Goal: Task Accomplishment & Management: Complete application form

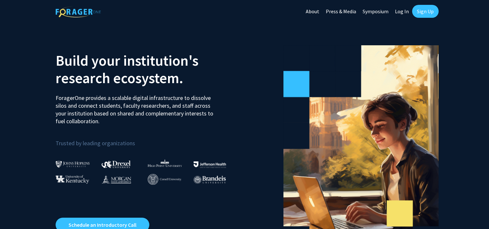
click at [426, 13] on link "Sign Up" at bounding box center [425, 11] width 27 height 13
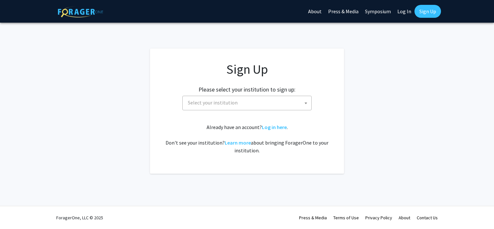
click at [204, 103] on span "Select your institution" at bounding box center [213, 102] width 50 height 6
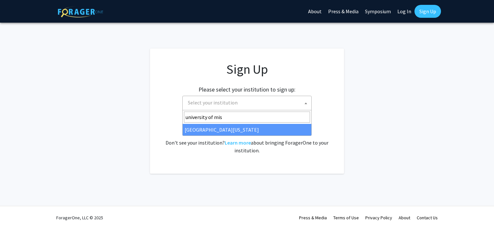
type input "university of mis"
select select "33"
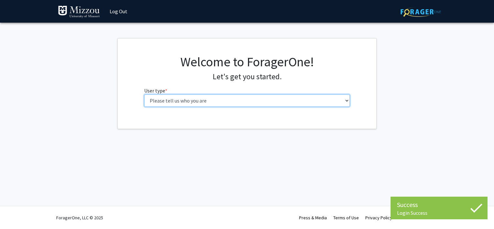
click at [192, 104] on select "Please tell us who you are Undergraduate Student Master's Student Doctoral Cand…" at bounding box center [247, 100] width 206 height 12
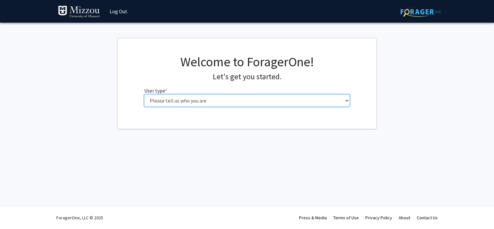
select select "6: adminAssistant"
click at [144, 94] on select "Please tell us who you are Undergraduate Student Master's Student Doctoral Cand…" at bounding box center [247, 100] width 206 height 12
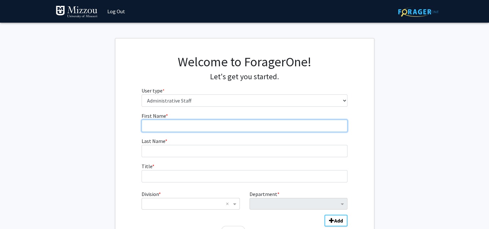
click at [181, 131] on input "First Name * required" at bounding box center [245, 126] width 206 height 12
type input "Alex"
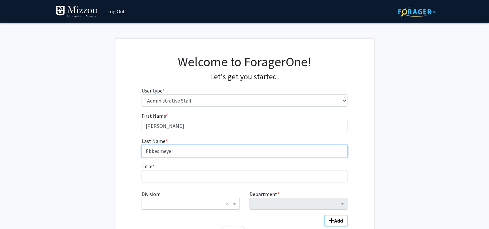
type input "Ebbesmeyer"
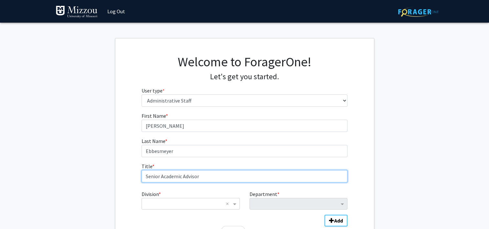
type input "Senior Academic Advisor"
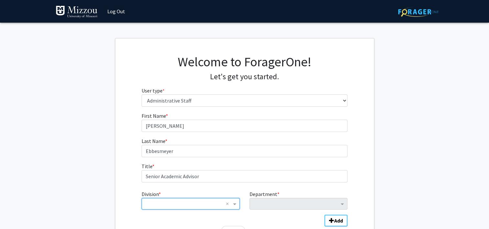
click at [234, 207] on div "× ×" at bounding box center [191, 204] width 98 height 12
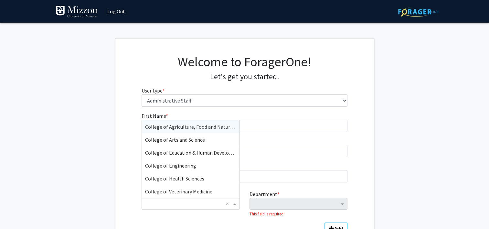
click at [189, 128] on span "College of Agriculture, Food and Natural Resources" at bounding box center [201, 127] width 113 height 6
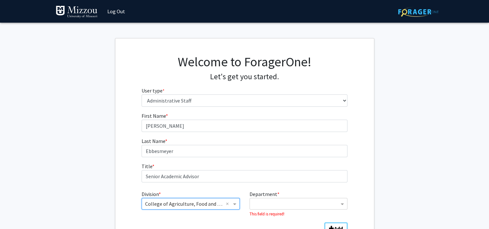
scroll to position [48, 0]
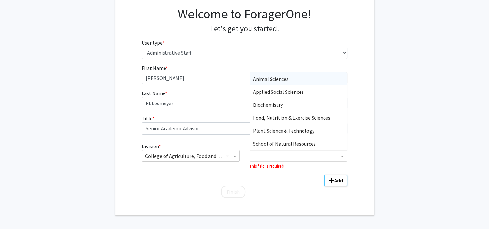
click at [286, 153] on input "Department" at bounding box center [296, 156] width 86 height 8
click at [302, 94] on span "Applied Social Sciences" at bounding box center [278, 92] width 51 height 6
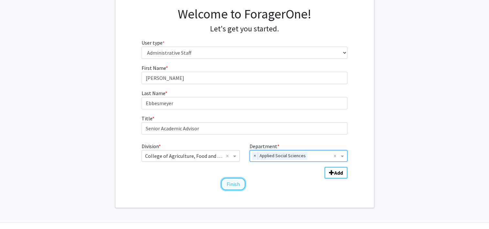
click at [227, 185] on button "Finish" at bounding box center [233, 184] width 24 height 12
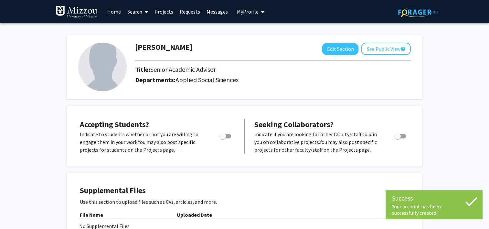
click at [142, 12] on link "Search" at bounding box center [137, 11] width 27 height 23
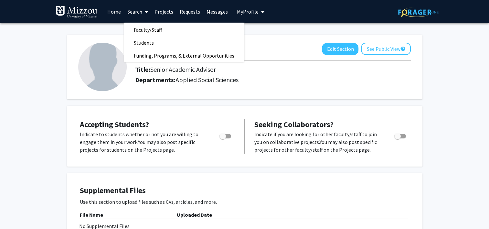
click at [162, 11] on link "Projects" at bounding box center [163, 11] width 25 height 23
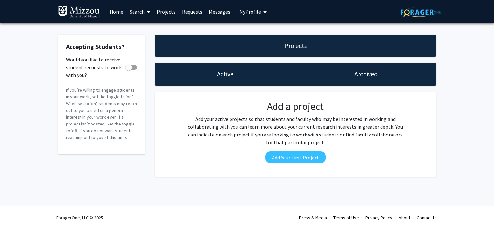
click at [116, 10] on link "Home" at bounding box center [116, 11] width 20 height 23
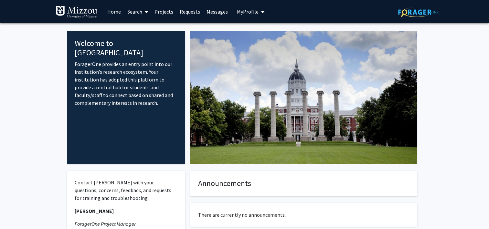
click at [131, 12] on link "Search" at bounding box center [137, 11] width 27 height 23
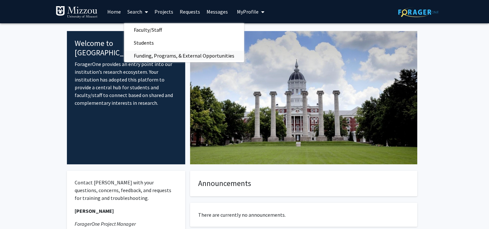
click at [154, 56] on span "Funding, Programs, & External Opportunities" at bounding box center [184, 55] width 120 height 13
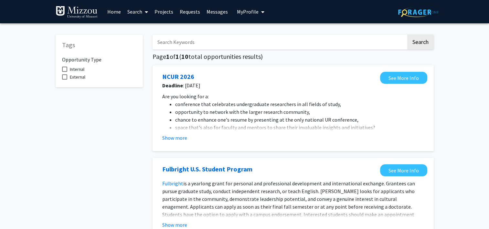
click at [135, 14] on link "Search" at bounding box center [137, 11] width 27 height 23
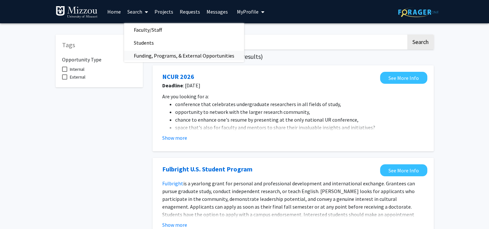
click at [154, 51] on span "Funding, Programs, & External Opportunities" at bounding box center [184, 55] width 120 height 13
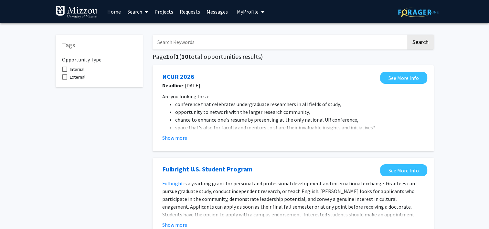
click at [66, 69] on span at bounding box center [64, 69] width 5 height 5
click at [65, 72] on input "Internal" at bounding box center [64, 72] width 0 height 0
checkbox input "true"
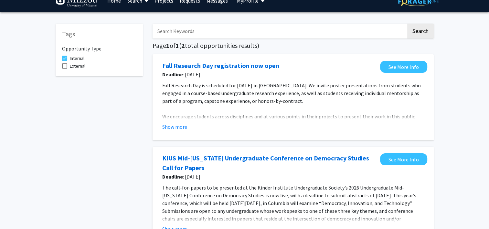
scroll to position [9, 0]
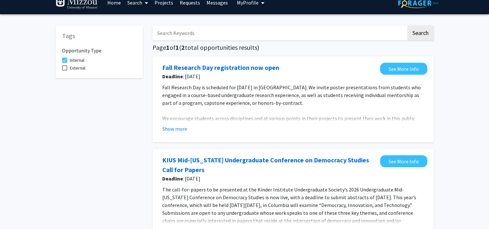
click at [191, 36] on input "Search Keywords" at bounding box center [280, 33] width 254 height 15
click at [407, 26] on button "Search" at bounding box center [420, 33] width 27 height 15
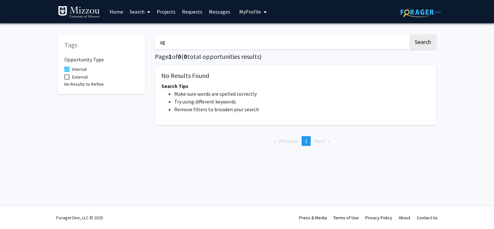
type input "a"
type input "c"
click at [410, 35] on button "Search" at bounding box center [423, 42] width 27 height 15
click at [424, 40] on button "Search" at bounding box center [423, 42] width 27 height 15
click at [183, 44] on input "soybean" at bounding box center [282, 42] width 254 height 15
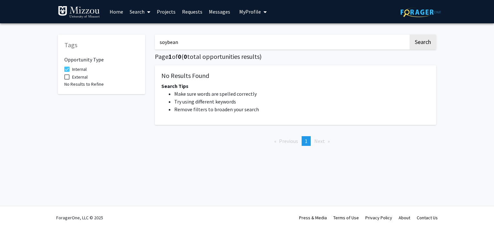
drag, startPoint x: 183, startPoint y: 44, endPoint x: 117, endPoint y: 38, distance: 66.5
click at [117, 38] on div "Tags Opportunity Type Internal External No Results to Refine soybean Search Pag…" at bounding box center [247, 89] width 388 height 123
type input "corn"
click at [410, 35] on button "Search" at bounding box center [423, 42] width 27 height 15
click at [76, 76] on span "External" at bounding box center [80, 77] width 16 height 8
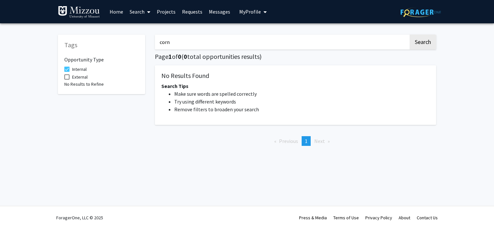
click at [67, 80] on input "External" at bounding box center [67, 80] width 0 height 0
checkbox input "true"
click at [180, 41] on input "corn" at bounding box center [282, 42] width 254 height 15
click at [422, 36] on button "Search" at bounding box center [423, 42] width 27 height 15
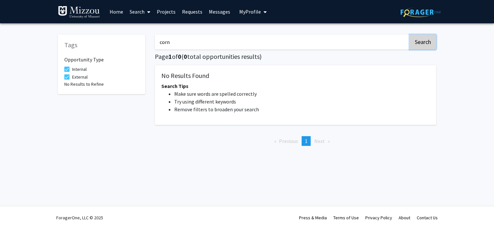
click at [422, 36] on button "Search" at bounding box center [423, 42] width 27 height 15
drag, startPoint x: 197, startPoint y: 49, endPoint x: 101, endPoint y: 38, distance: 96.7
click at [101, 38] on div "Tags Opportunity Type Internal External No Results to Refine corn Search Page 1…" at bounding box center [247, 89] width 388 height 123
click at [429, 35] on button "Search" at bounding box center [423, 42] width 27 height 15
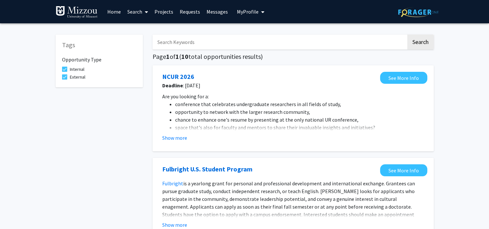
click at [192, 40] on input "Search Keywords" at bounding box center [280, 42] width 254 height 15
click at [407, 35] on button "Search" at bounding box center [420, 42] width 27 height 15
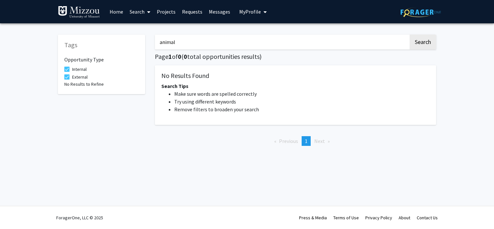
click at [410, 35] on button "Search" at bounding box center [423, 42] width 27 height 15
click at [429, 44] on button "Search" at bounding box center [423, 42] width 27 height 15
click at [194, 43] on input "animal" at bounding box center [282, 42] width 254 height 15
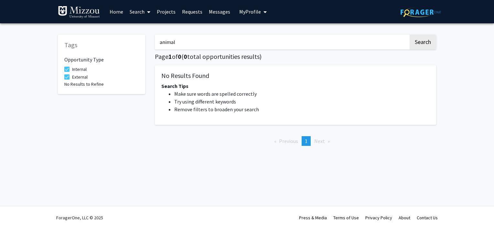
drag, startPoint x: 194, startPoint y: 43, endPoint x: 87, endPoint y: 24, distance: 108.7
click at [87, 24] on div "Tags Opportunity Type Internal External No Results to Refine animal Search Page…" at bounding box center [247, 94] width 494 height 142
type input "plant"
click at [410, 35] on button "Search" at bounding box center [423, 42] width 27 height 15
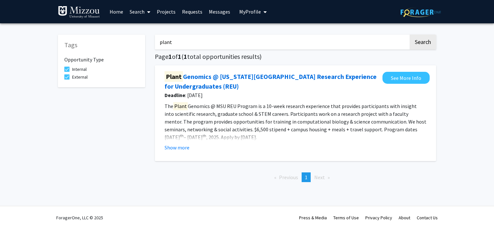
click at [174, 38] on input "plant" at bounding box center [282, 42] width 254 height 15
click at [116, 10] on link "Home" at bounding box center [116, 11] width 20 height 23
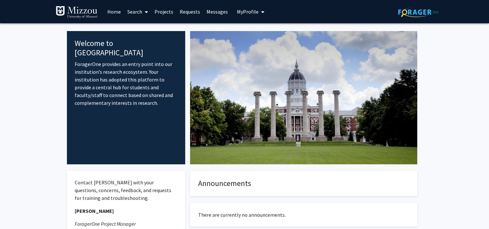
click at [254, 11] on span "My Profile" at bounding box center [248, 11] width 22 height 6
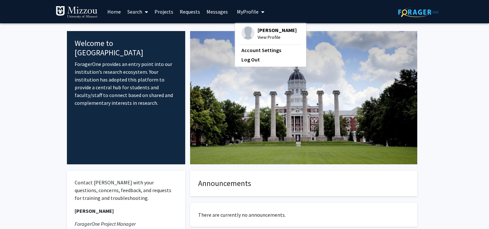
click at [268, 36] on span "View Profile" at bounding box center [277, 37] width 39 height 7
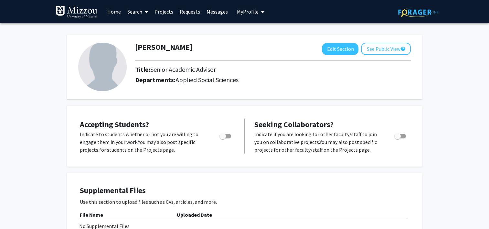
click at [157, 9] on link "Projects" at bounding box center [163, 11] width 25 height 23
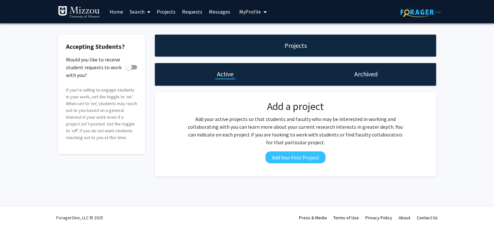
click at [133, 11] on link "Search" at bounding box center [139, 11] width 27 height 23
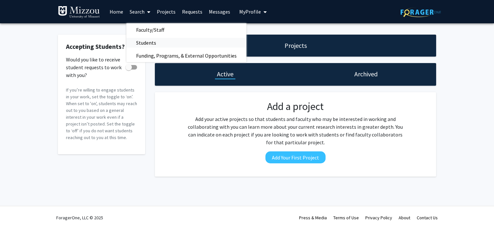
click at [151, 45] on span "Students" at bounding box center [145, 42] width 39 height 13
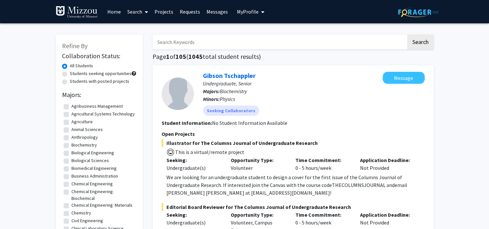
click at [71, 104] on label "Agribusiness Management" at bounding box center [96, 106] width 51 height 7
click at [71, 104] on input "Agribusiness Management" at bounding box center [73, 105] width 4 height 4
checkbox input "true"
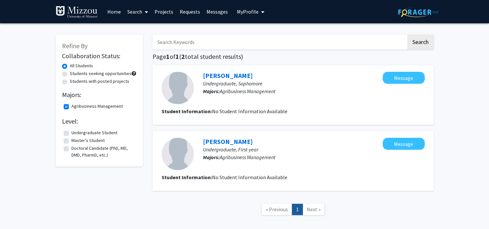
click at [71, 107] on label "Agribusiness Management" at bounding box center [96, 106] width 51 height 7
click at [71, 107] on input "Agribusiness Management" at bounding box center [73, 105] width 4 height 4
checkbox input "false"
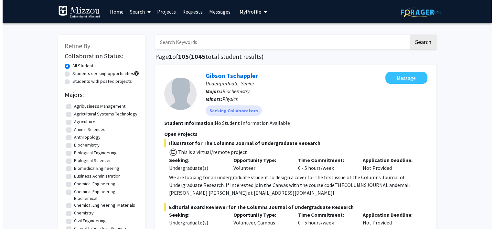
scroll to position [3, 0]
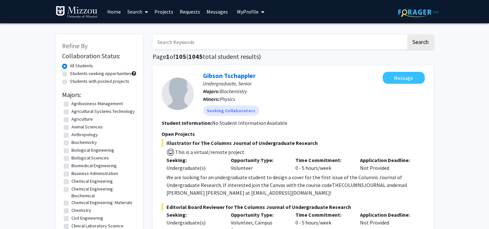
click at [71, 111] on label "Agricultural Systems Technology" at bounding box center [102, 111] width 63 height 7
click at [71, 111] on input "Agricultural Systems Technology" at bounding box center [73, 110] width 4 height 4
checkbox input "true"
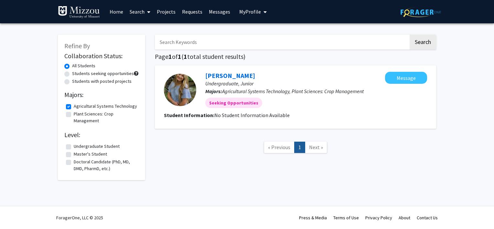
click at [66, 111] on fg-checkbox "Agricultural Systems Technology Agricultural Systems Technology" at bounding box center [101, 107] width 71 height 8
click at [74, 109] on label "Agricultural Systems Technology" at bounding box center [105, 106] width 63 height 7
click at [74, 107] on input "Agricultural Systems Technology" at bounding box center [76, 105] width 4 height 4
checkbox input "false"
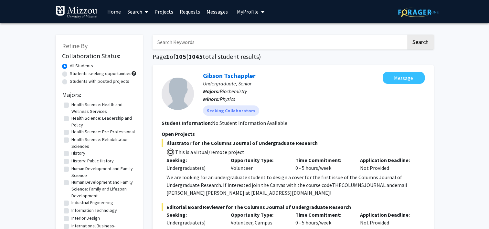
scroll to position [371, 0]
